Goal: Transaction & Acquisition: Purchase product/service

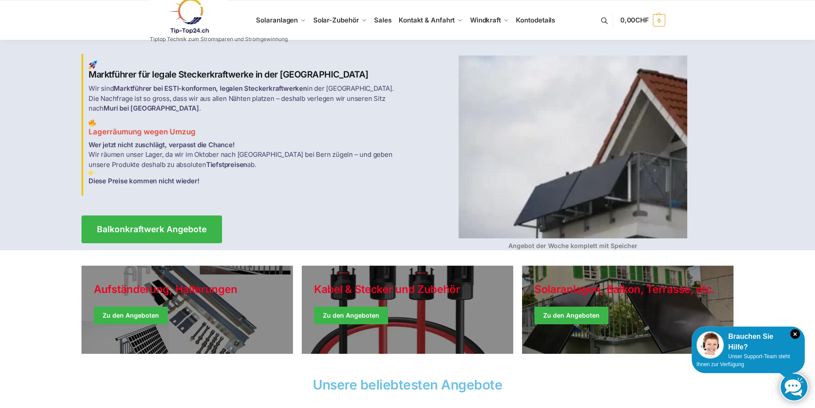
scroll to position [44, 0]
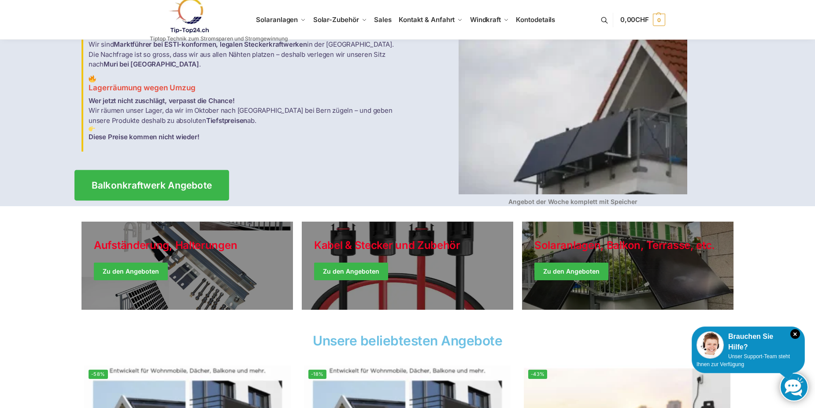
click at [139, 181] on span "Balkonkraftwerk Angebote" at bounding box center [152, 185] width 121 height 9
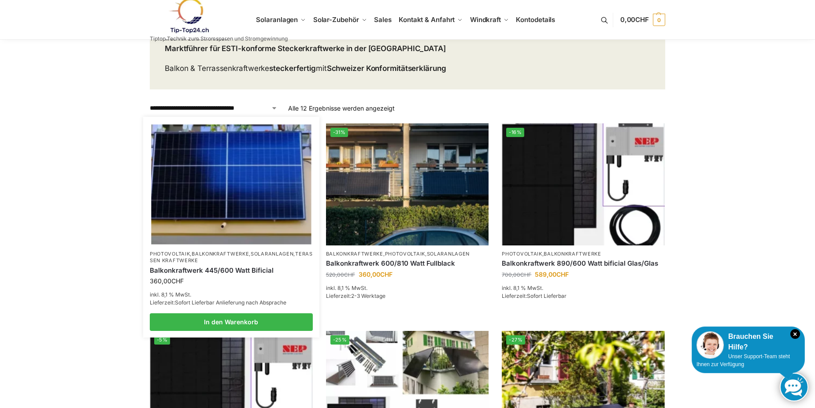
scroll to position [88, 0]
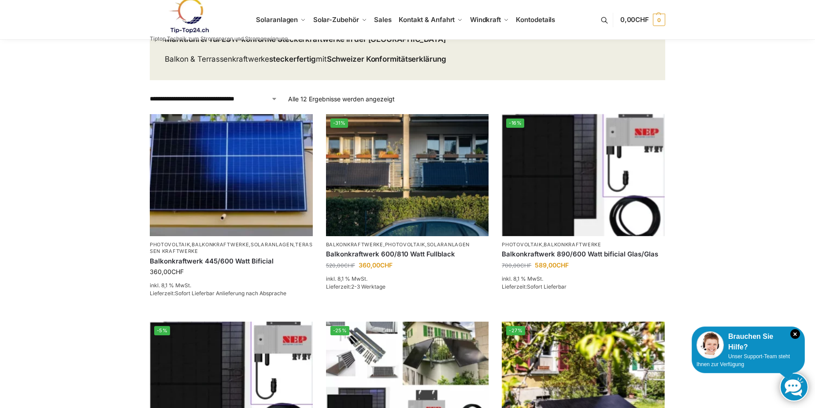
click at [276, 99] on select "**********" at bounding box center [214, 98] width 128 height 9
select select "**********"
click at [150, 94] on select "**********" at bounding box center [214, 98] width 128 height 9
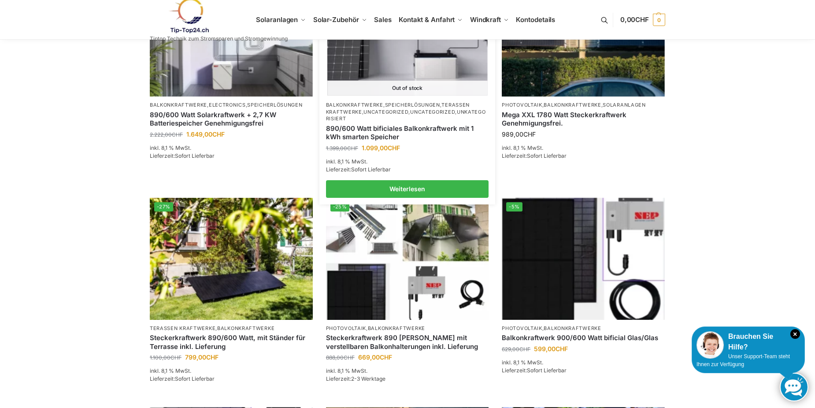
scroll to position [441, 0]
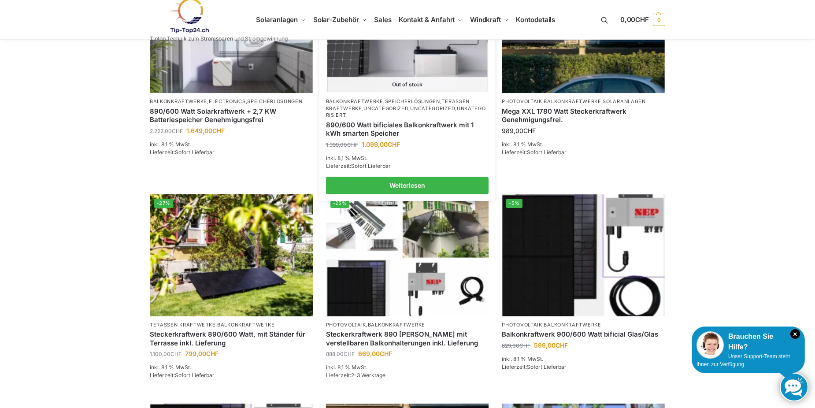
click at [454, 194] on li "-21% Out of stock Balkonkraftwerke , Speicherlösungen , Terassen Kraftwerke , U…" at bounding box center [408, 82] width 176 height 223
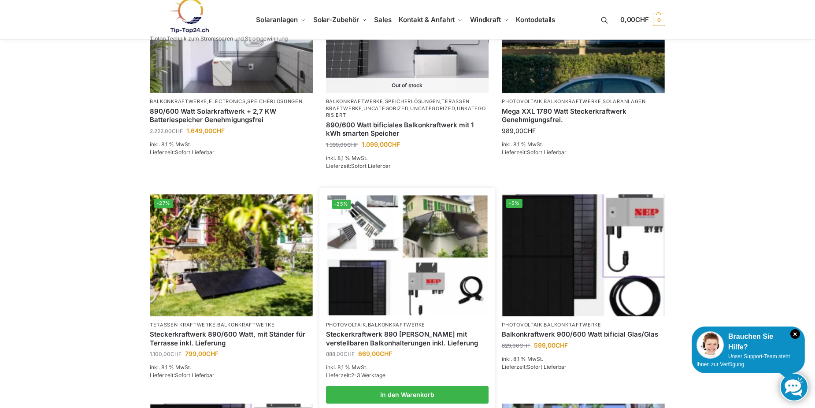
drag, startPoint x: 454, startPoint y: 196, endPoint x: 453, endPoint y: 218, distance: 22.0
click at [453, 218] on img at bounding box center [407, 255] width 160 height 120
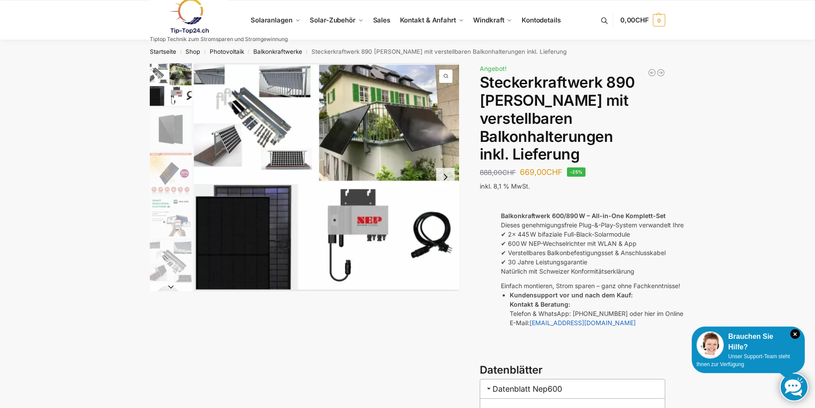
click at [228, 140] on img "1 / 10" at bounding box center [326, 177] width 265 height 228
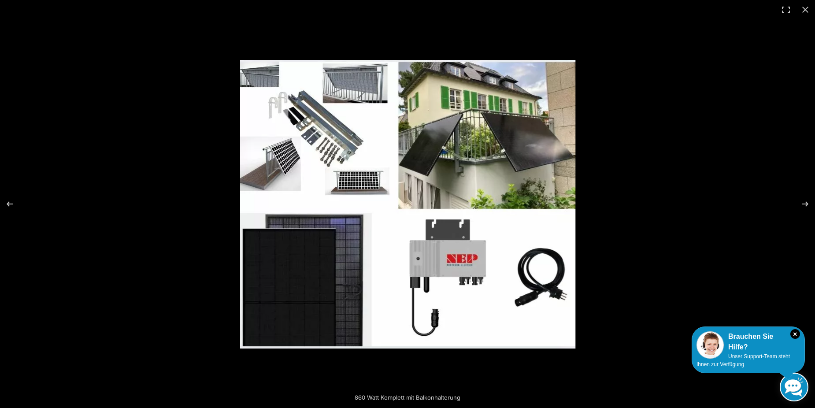
click at [355, 181] on img at bounding box center [407, 204] width 335 height 289
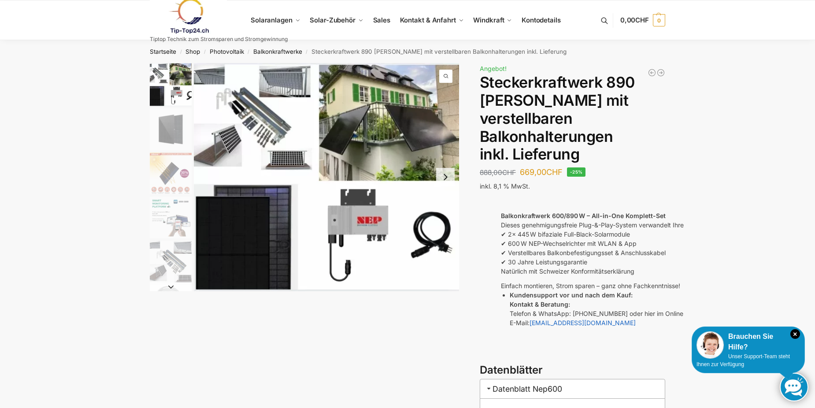
click at [259, 18] on link at bounding box center [219, 16] width 138 height 36
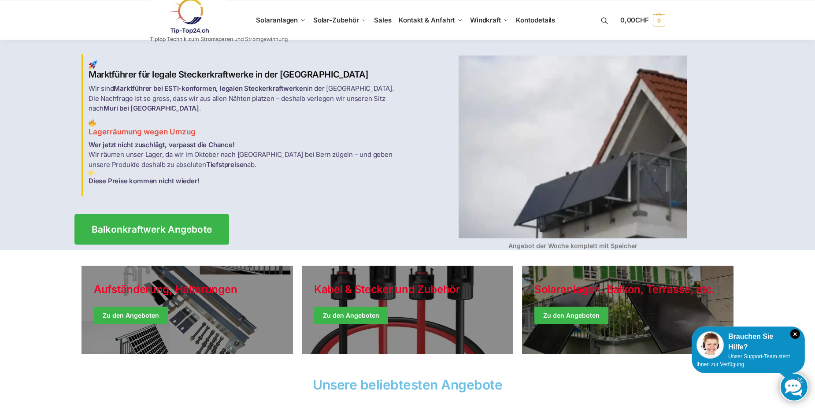
click at [145, 225] on span "Balkonkraftwerk Angebote" at bounding box center [152, 229] width 121 height 9
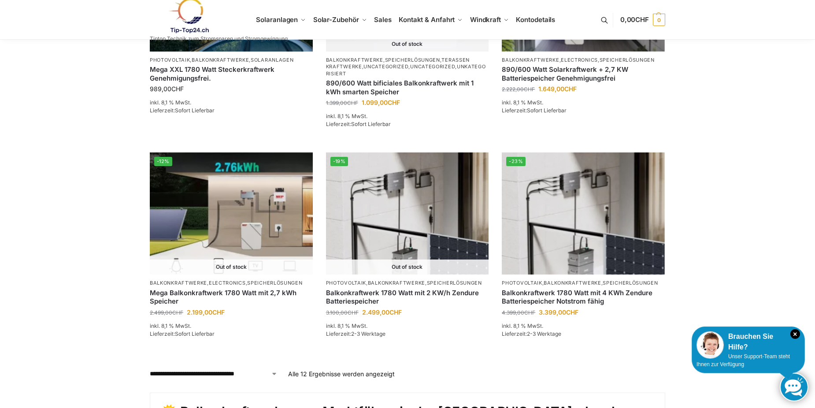
scroll to position [705, 0]
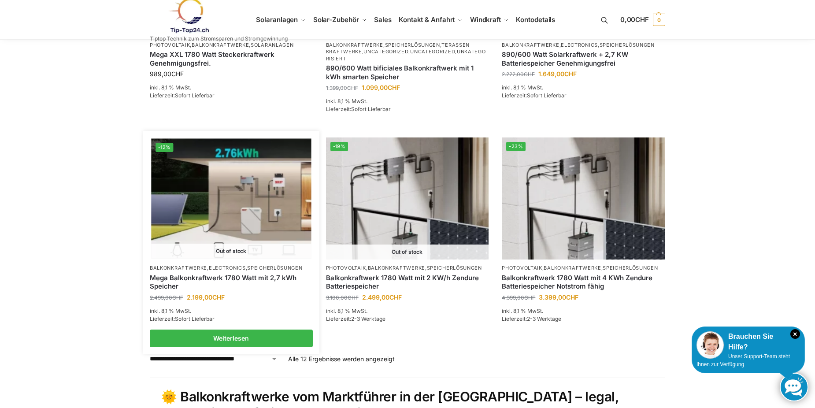
click at [230, 196] on img at bounding box center [231, 199] width 160 height 120
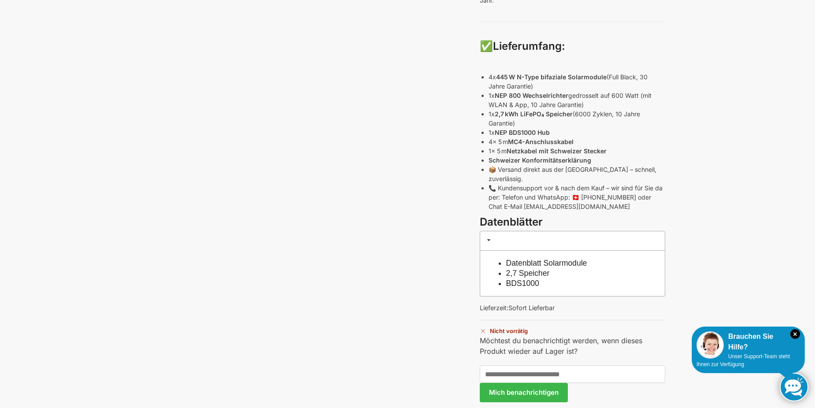
scroll to position [397, 0]
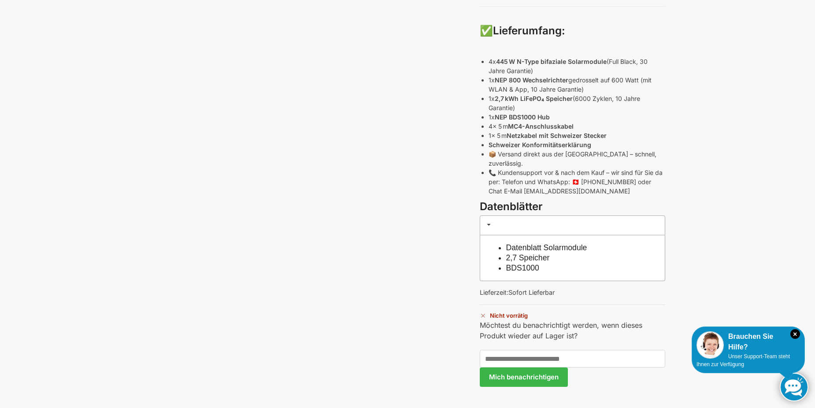
click at [522, 243] on link "Datenblatt Solarmodule" at bounding box center [546, 247] width 81 height 9
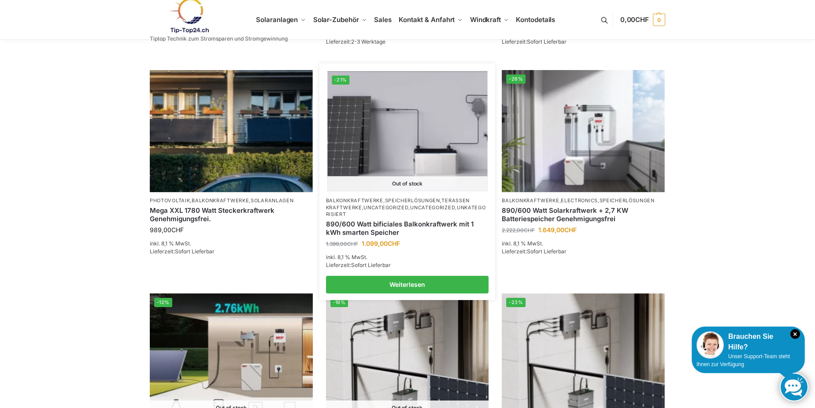
scroll to position [573, 0]
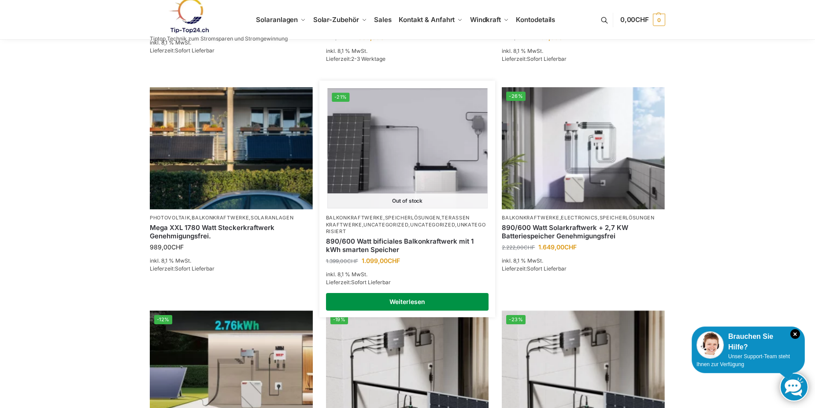
click at [403, 297] on link "Weiterlesen" at bounding box center [407, 302] width 163 height 18
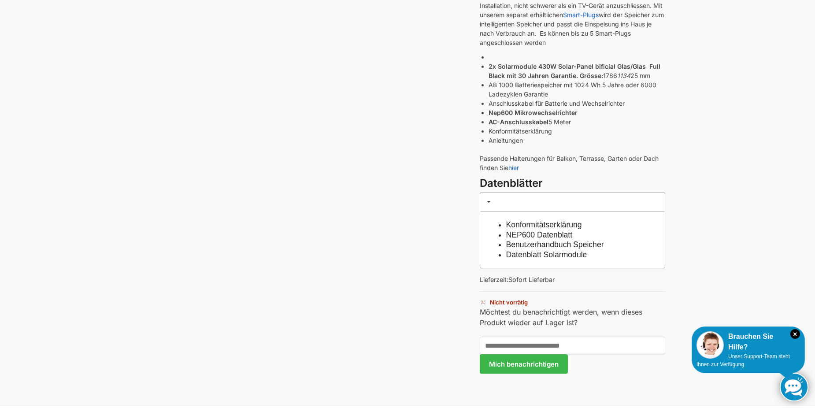
scroll to position [264, 0]
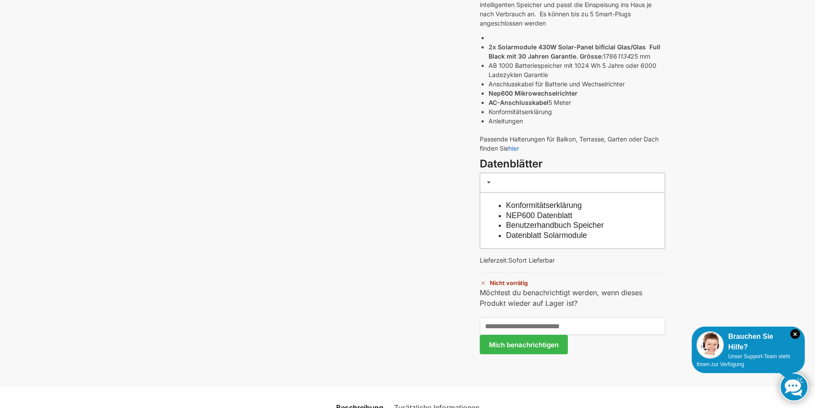
click at [512, 212] on link "NEP600 Datenblatt" at bounding box center [539, 215] width 67 height 9
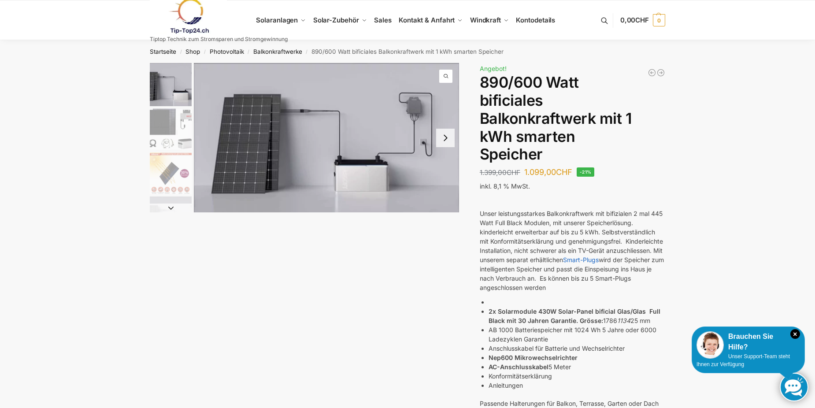
click at [445, 134] on button "Next slide" at bounding box center [445, 138] width 19 height 19
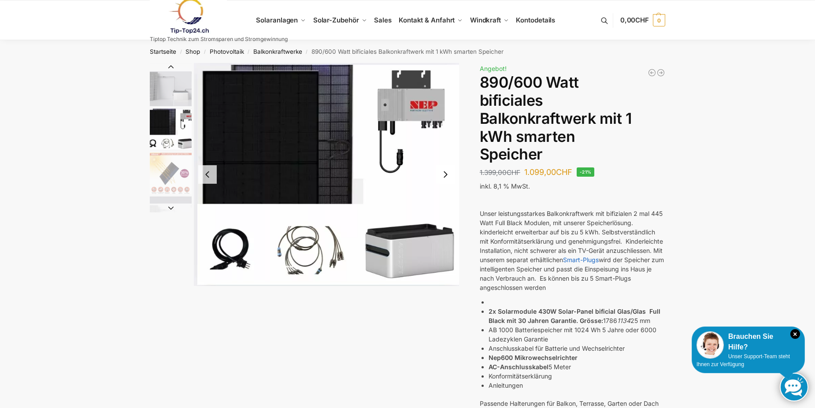
click at [443, 172] on button "Next slide" at bounding box center [445, 174] width 19 height 19
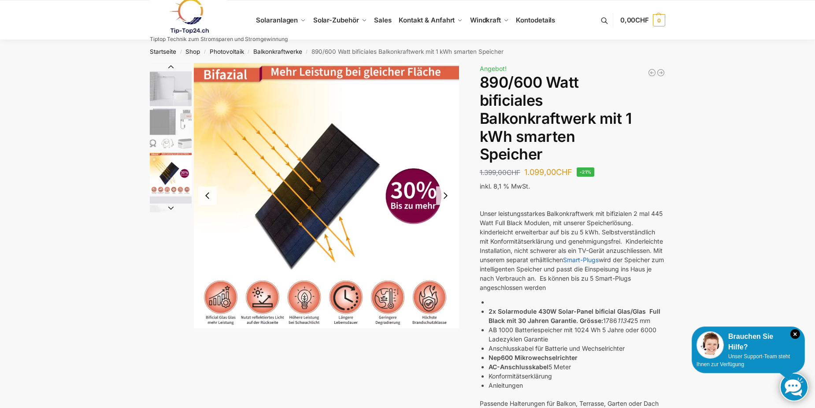
click at [444, 191] on button "Next slide" at bounding box center [445, 195] width 19 height 19
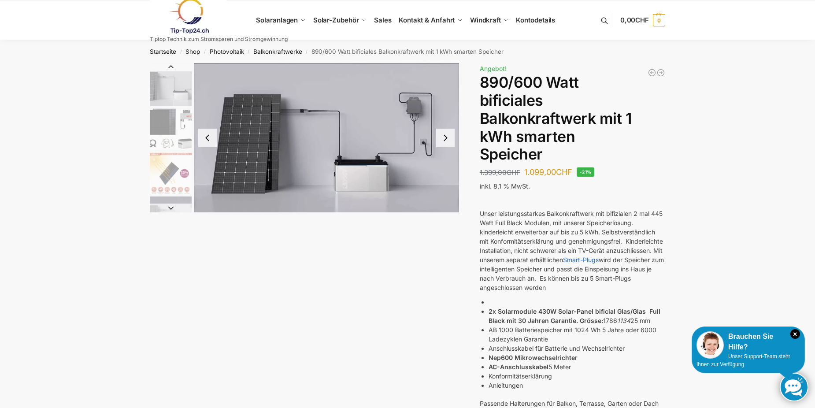
click at [444, 191] on img "4 / 7" at bounding box center [326, 137] width 265 height 149
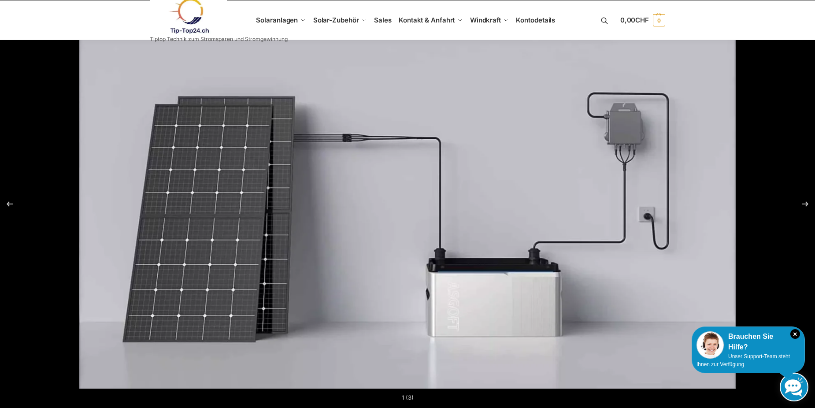
click at [444, 191] on img at bounding box center [407, 203] width 657 height 369
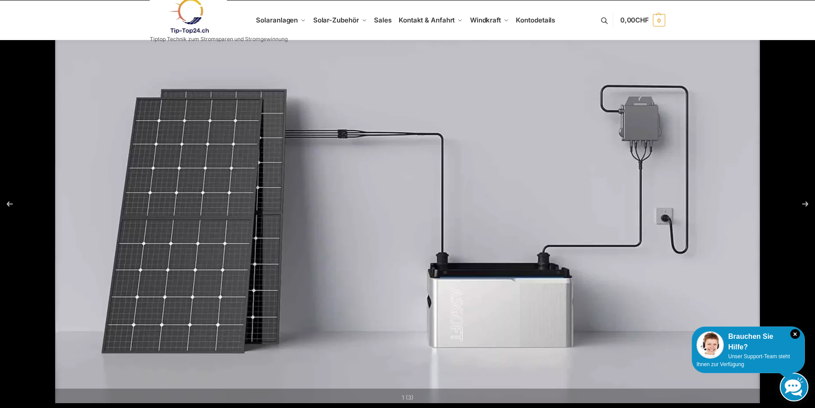
click at [444, 191] on img at bounding box center [407, 205] width 705 height 397
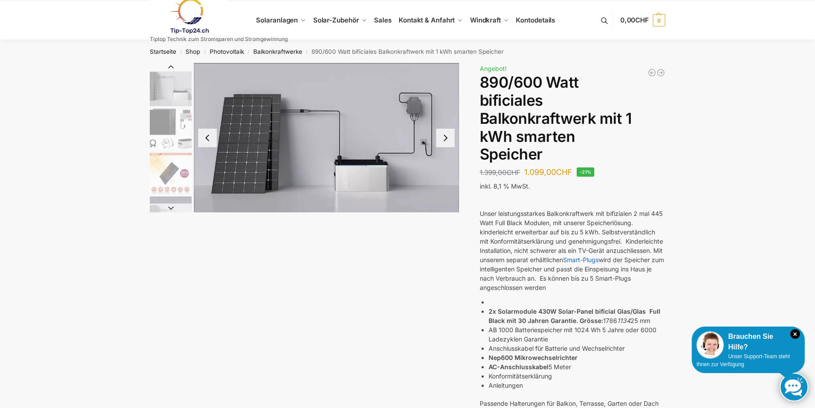
click at [208, 136] on button "Previous slide" at bounding box center [207, 138] width 19 height 19
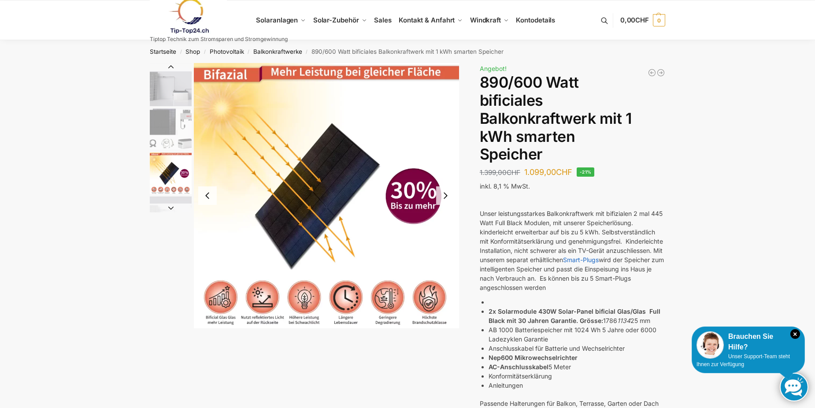
click at [208, 196] on button "Previous slide" at bounding box center [207, 195] width 19 height 19
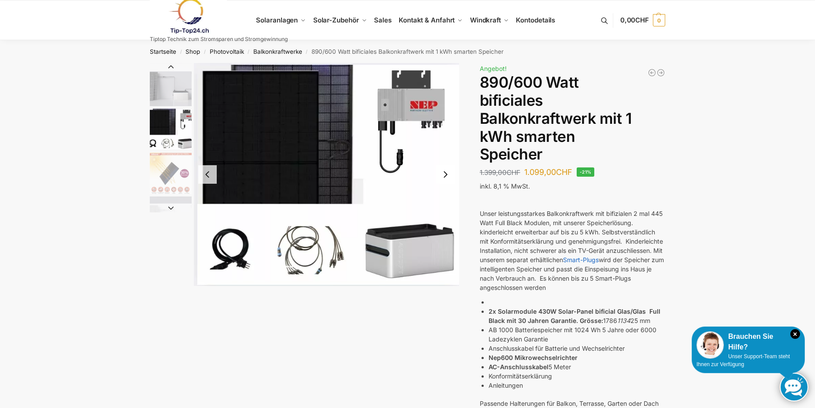
click at [204, 171] on button "Previous slide" at bounding box center [207, 174] width 19 height 19
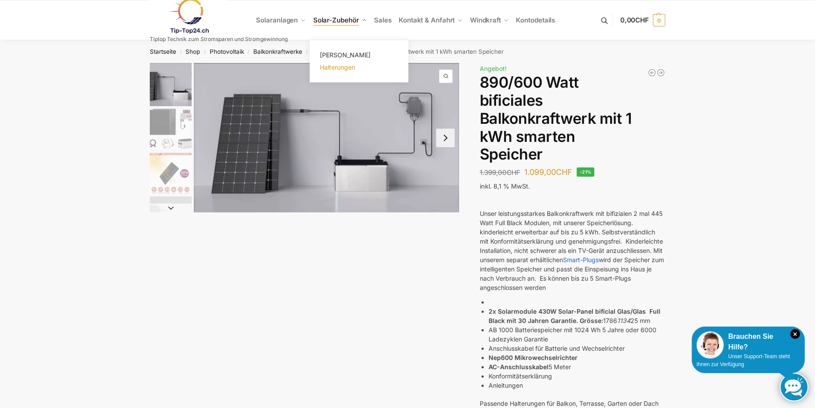
click at [338, 66] on span "Halterungen" at bounding box center [337, 66] width 35 height 7
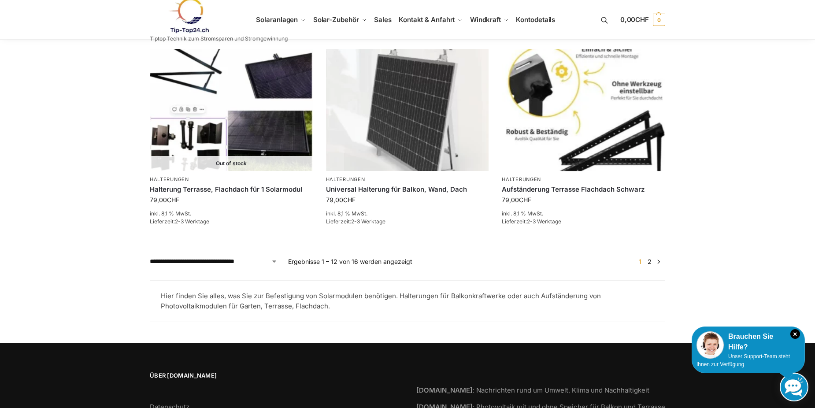
scroll to position [881, 0]
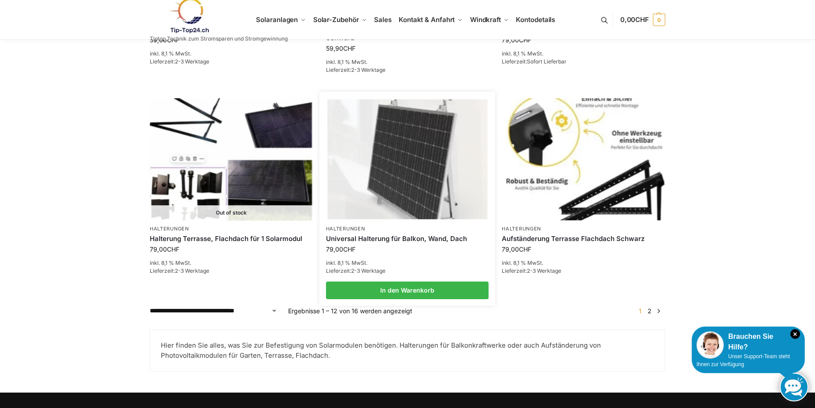
click at [410, 145] on img at bounding box center [407, 160] width 160 height 120
